Goal: Information Seeking & Learning: Learn about a topic

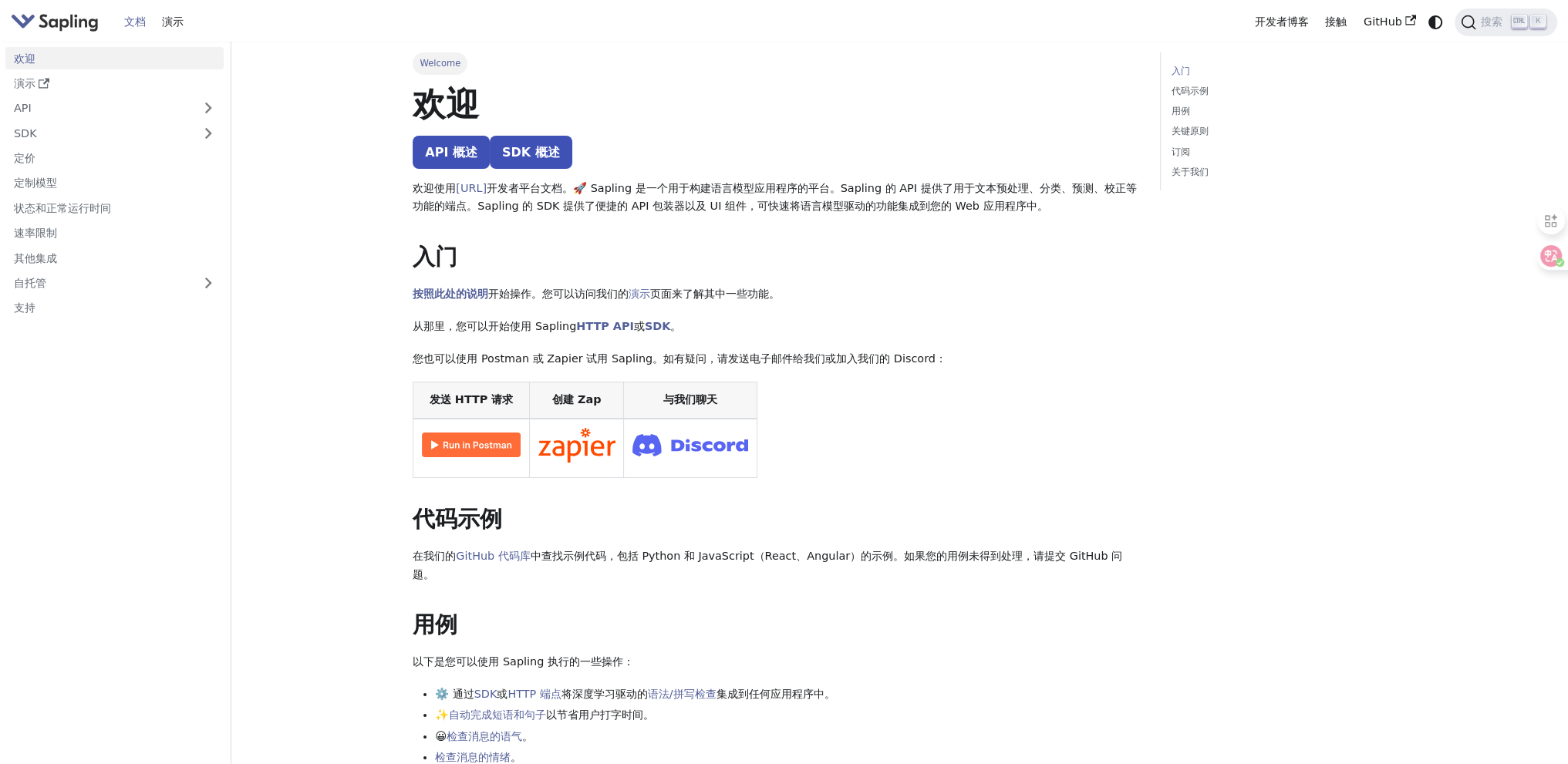
click at [78, 27] on img "Main" at bounding box center [55, 22] width 88 height 22
click at [93, 182] on link "定制模型" at bounding box center [114, 183] width 218 height 22
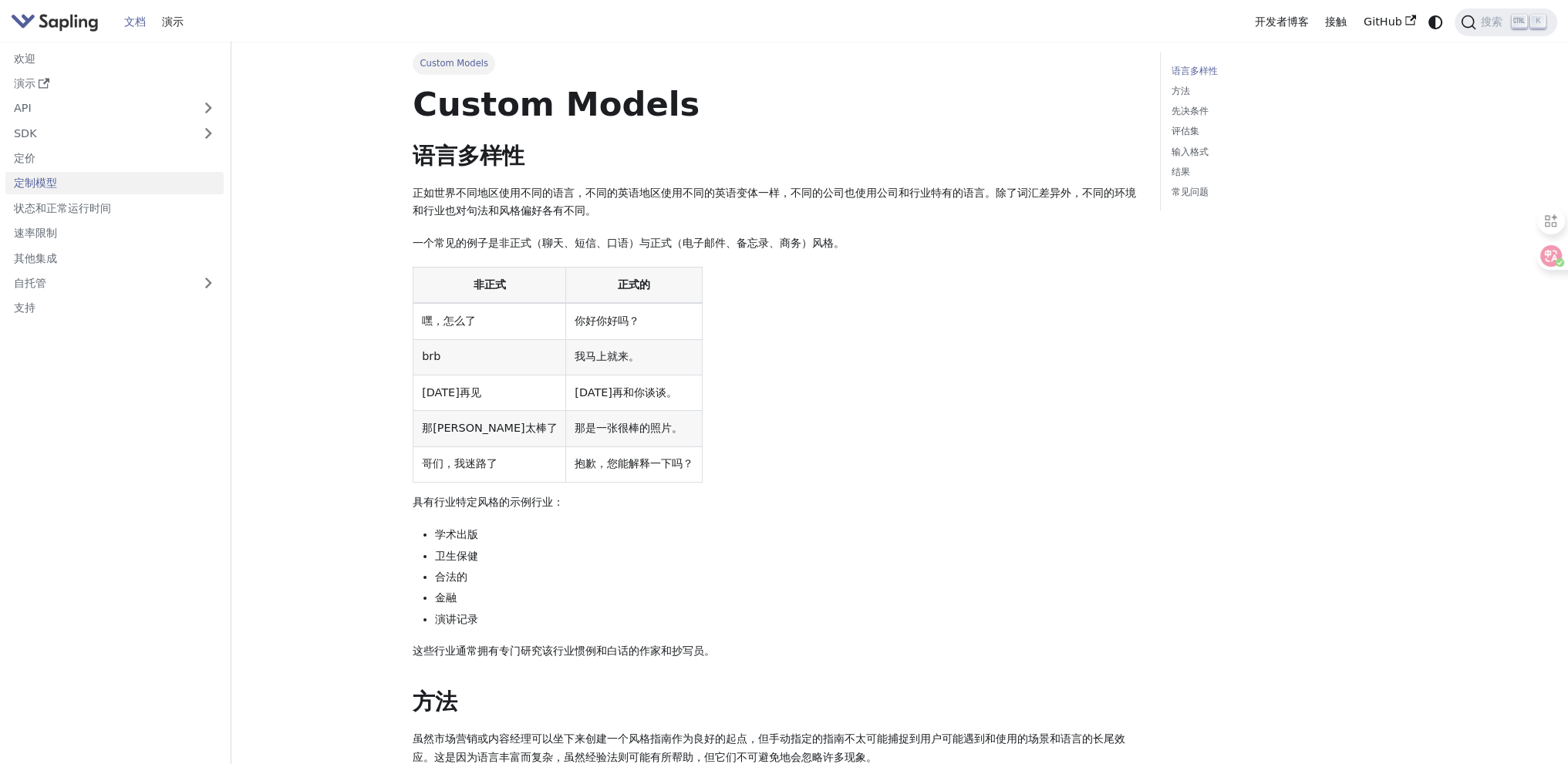
click at [79, 15] on img "Main" at bounding box center [55, 22] width 88 height 22
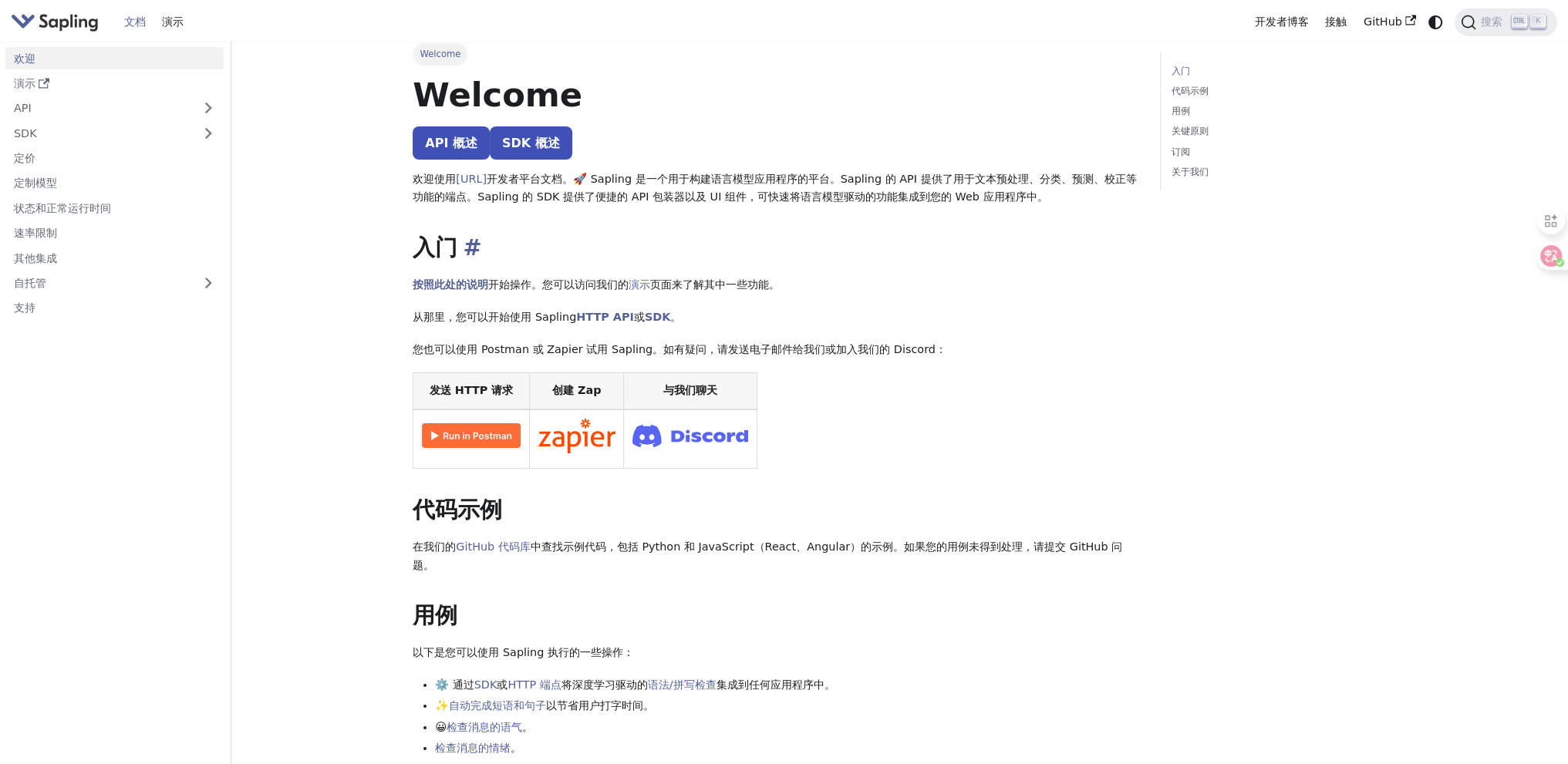
scroll to position [463, 0]
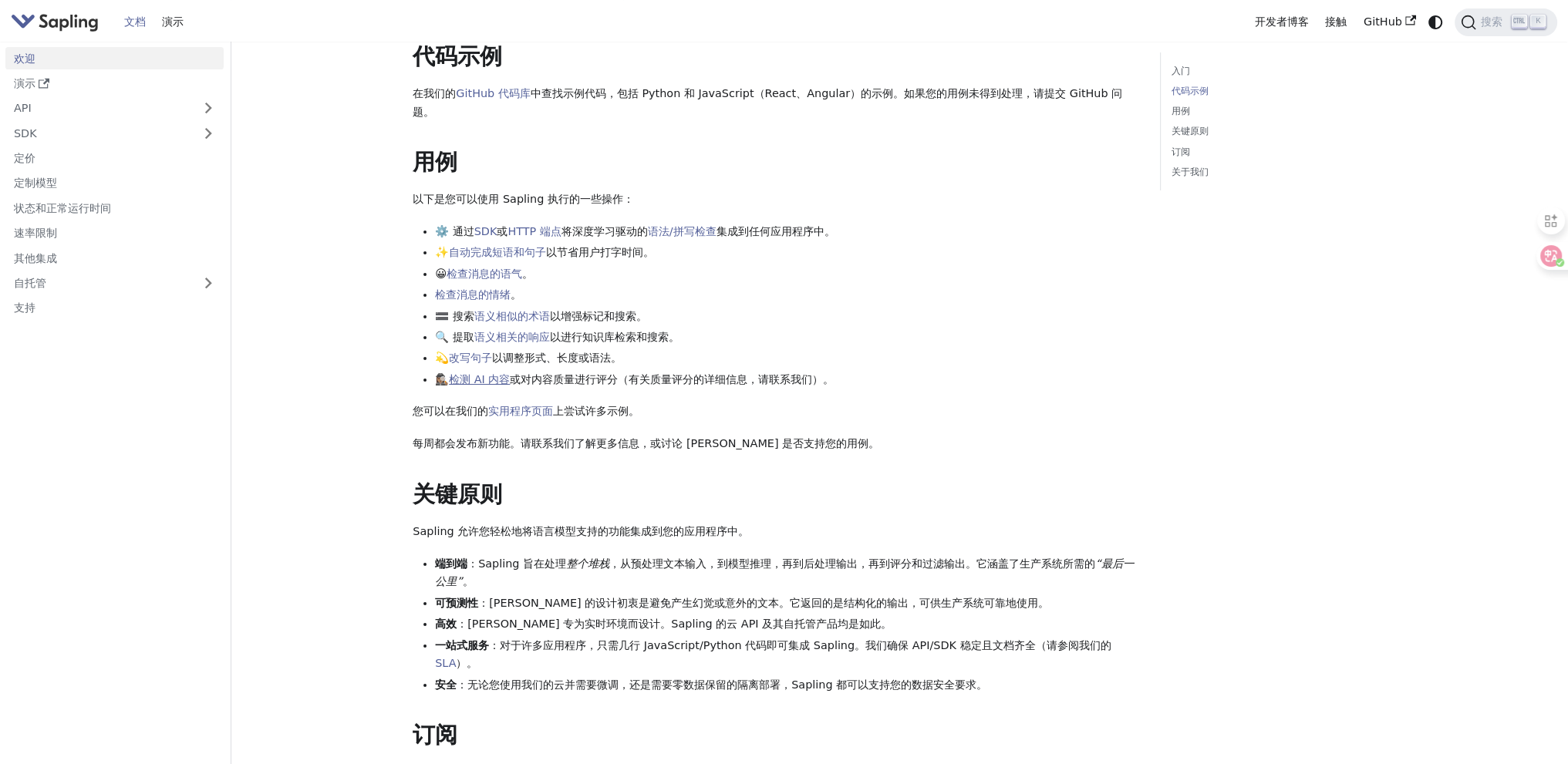
click at [494, 380] on link "检测 AI 内容" at bounding box center [480, 379] width 61 height 12
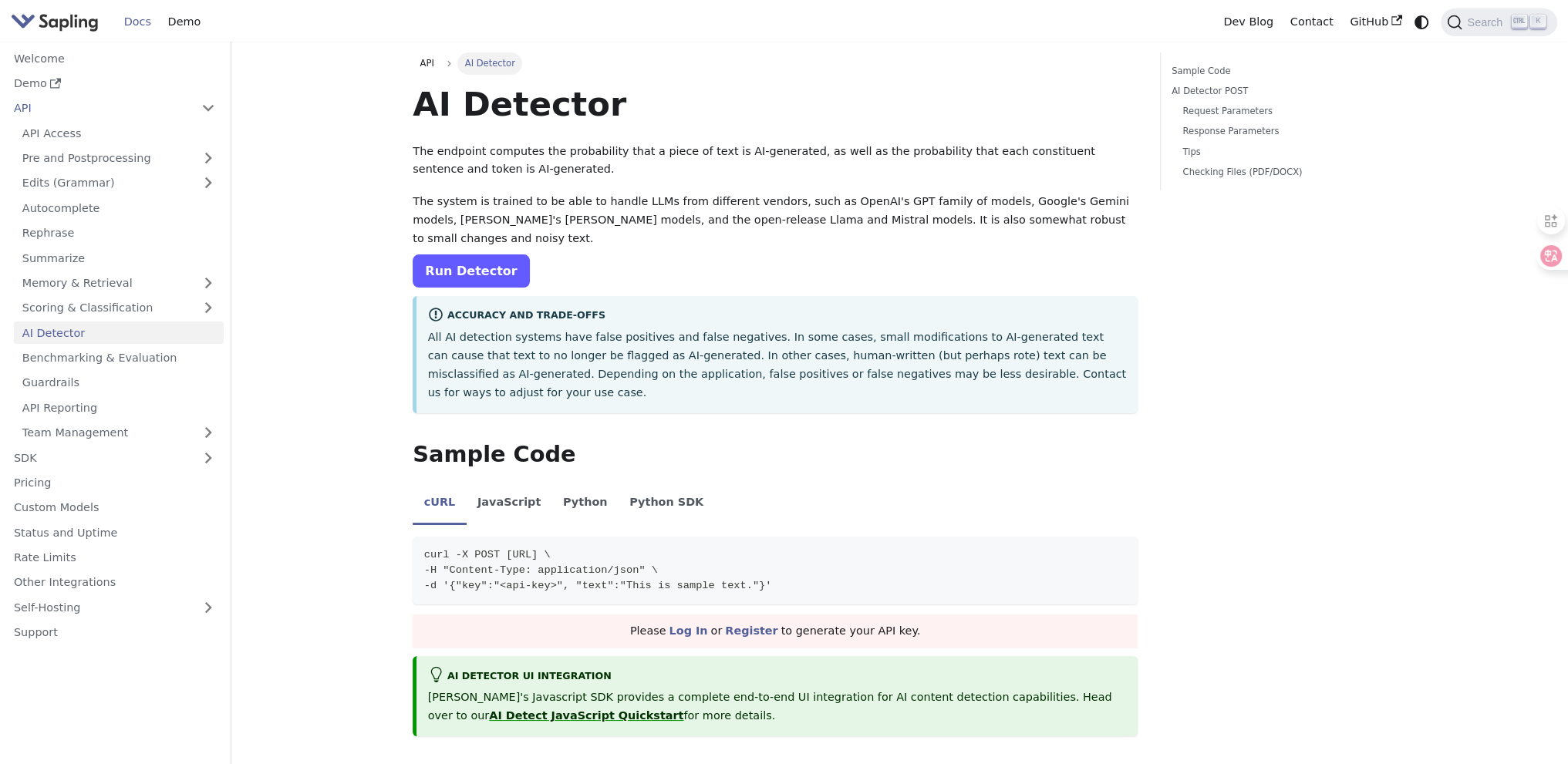
click at [501, 275] on link "Run Detector" at bounding box center [470, 271] width 116 height 33
